Goal: Transaction & Acquisition: Download file/media

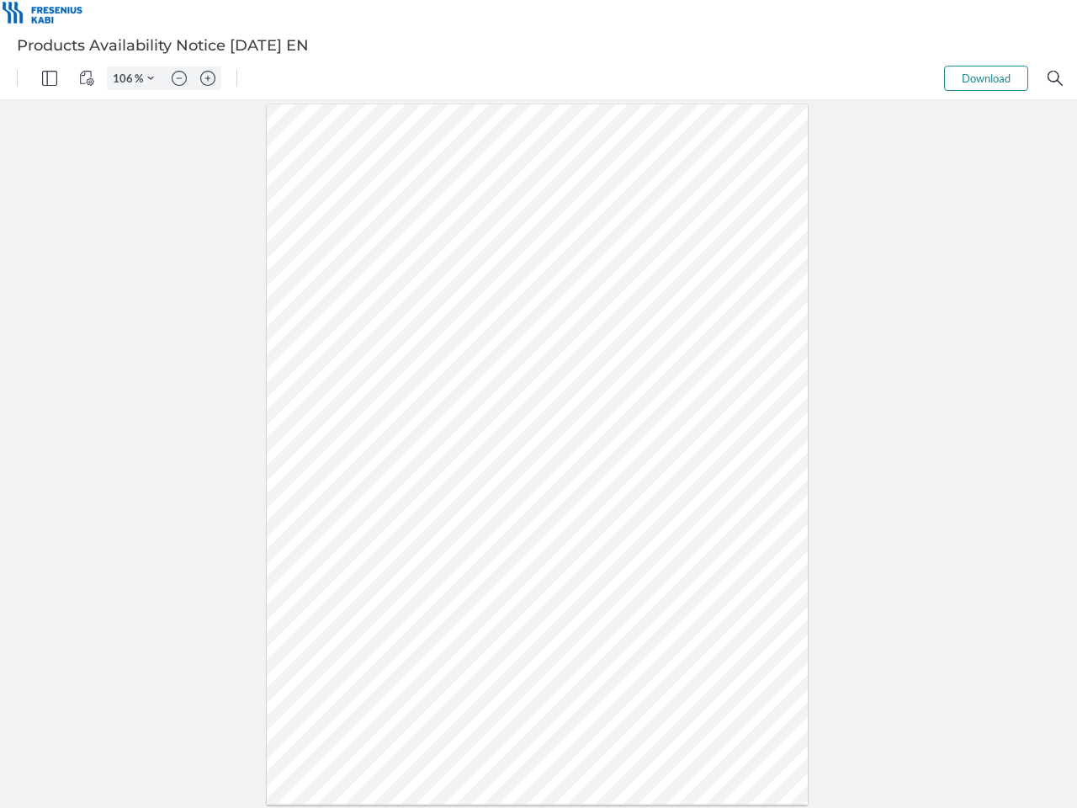
click at [50, 78] on img "Panel" at bounding box center [49, 78] width 15 height 15
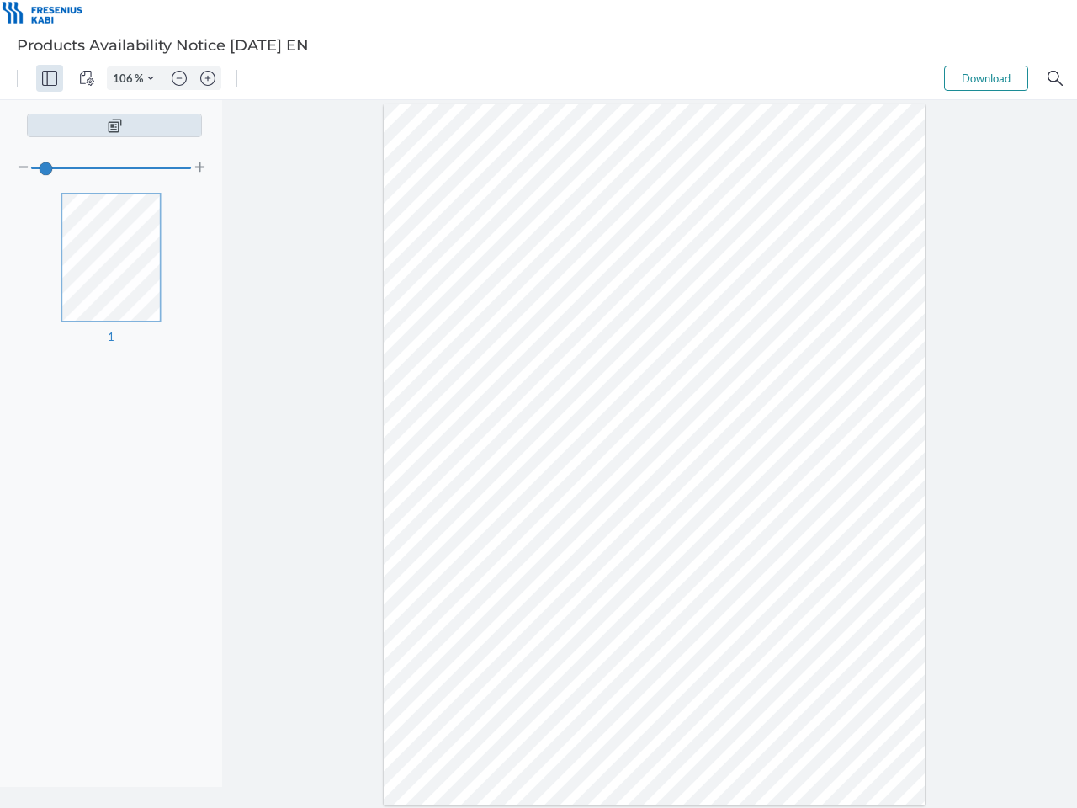
click at [87, 78] on img "View Controls" at bounding box center [86, 78] width 15 height 15
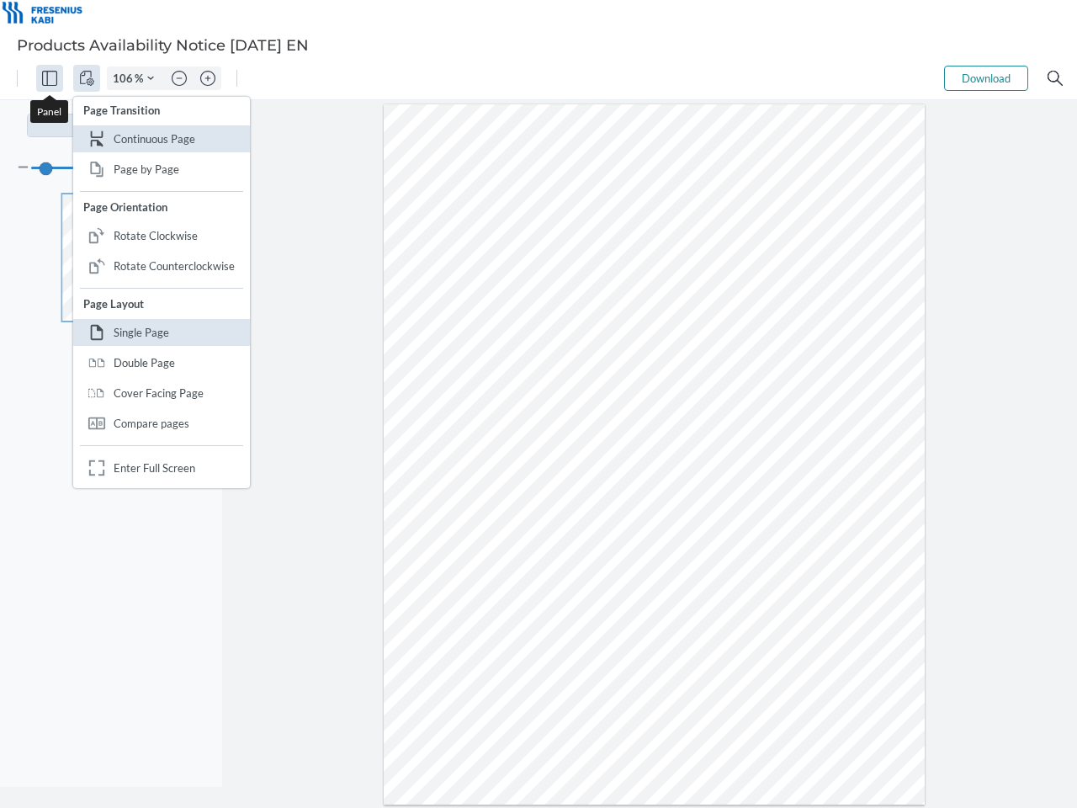
click at [125, 78] on input "106" at bounding box center [121, 78] width 27 height 15
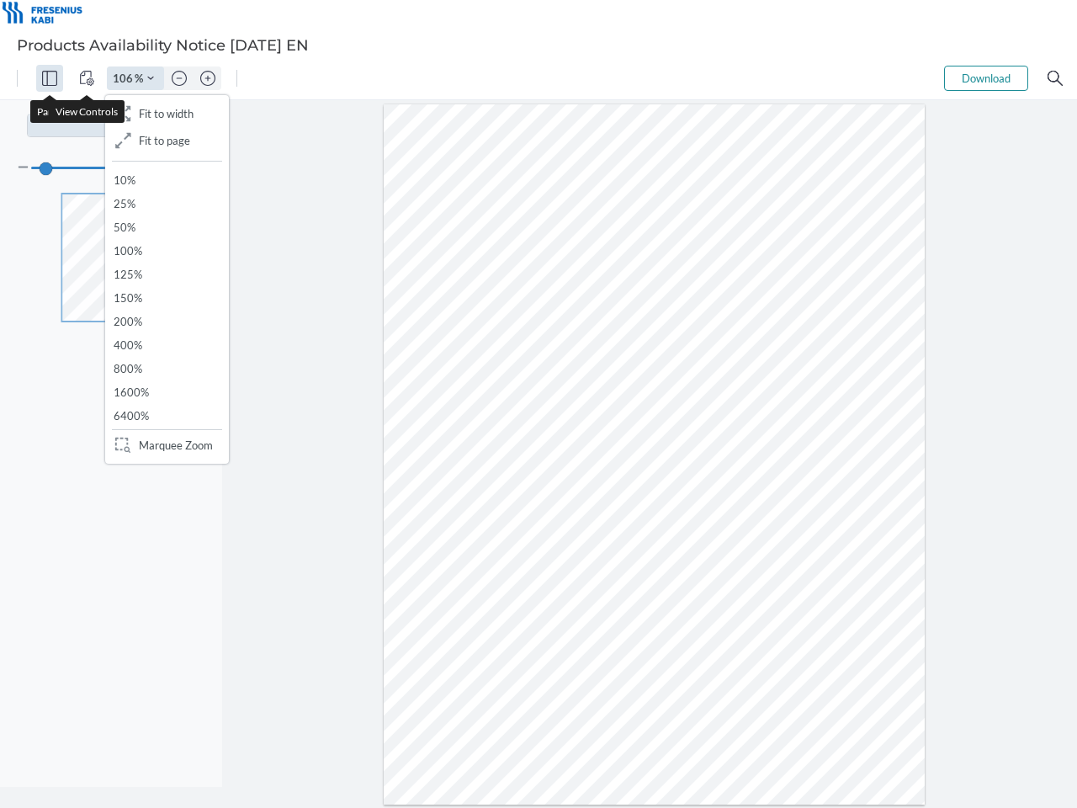
click at [151, 78] on img "Zoom Controls" at bounding box center [150, 78] width 7 height 7
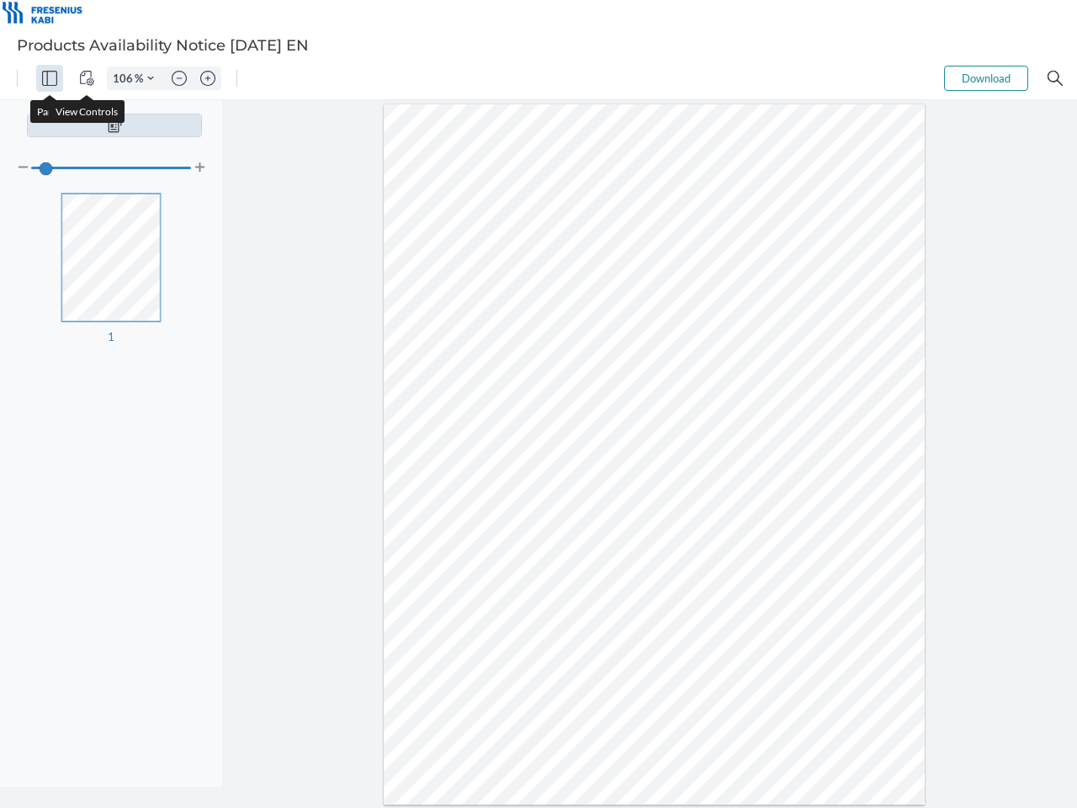
click at [179, 78] on img "Zoom out" at bounding box center [179, 78] width 15 height 15
click at [208, 78] on img "Zoom in" at bounding box center [207, 78] width 15 height 15
type input "106"
click at [986, 78] on button "Download" at bounding box center [986, 78] width 84 height 25
click at [1055, 78] on img "Search" at bounding box center [1055, 78] width 15 height 15
